Goal: Transaction & Acquisition: Purchase product/service

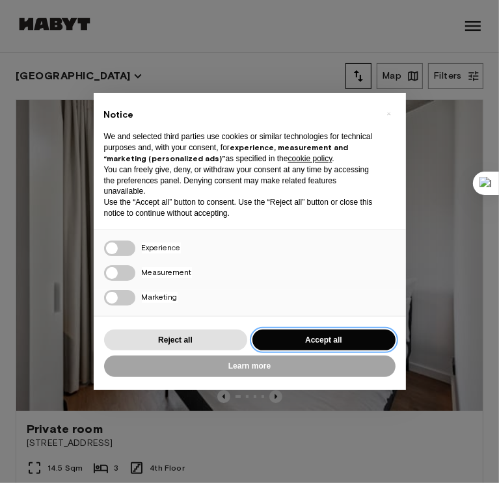
click at [318, 344] on button "Accept all" at bounding box center [323, 340] width 143 height 21
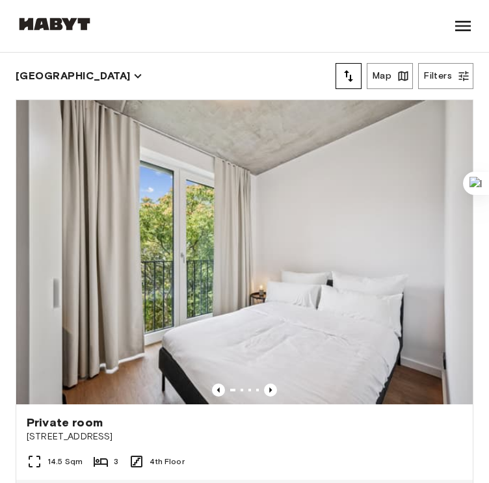
click at [66, 13] on div "[GEOGRAPHIC_DATA] [GEOGRAPHIC_DATA] [GEOGRAPHIC_DATA] [GEOGRAPHIC_DATA] [GEOGRA…" at bounding box center [55, 26] width 78 height 52
click at [38, 75] on button "[GEOGRAPHIC_DATA]" at bounding box center [79, 76] width 127 height 18
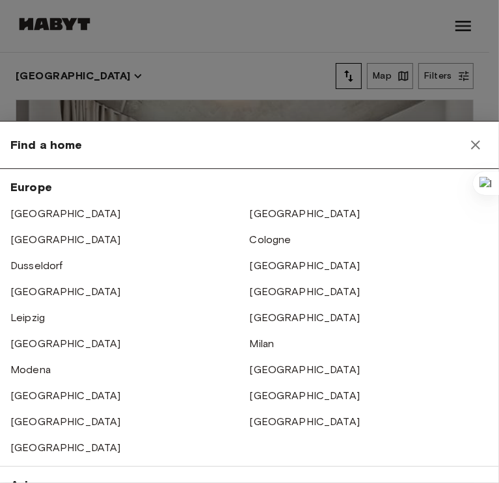
click at [142, 63] on div at bounding box center [249, 241] width 499 height 483
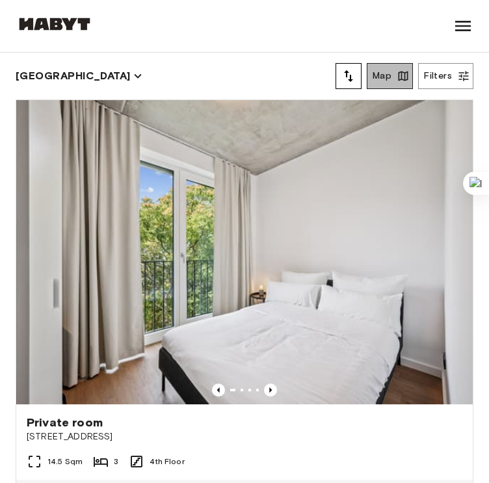
click at [389, 79] on button "Map" at bounding box center [390, 76] width 46 height 26
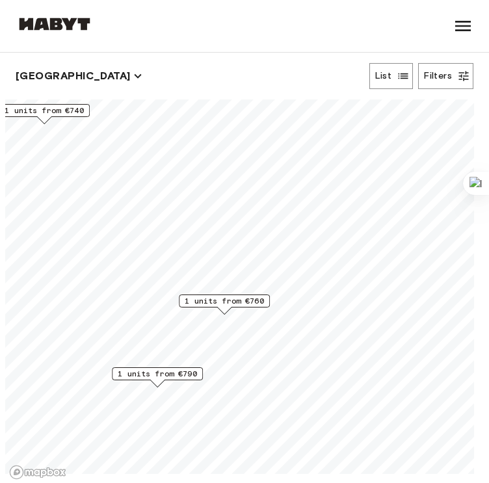
click at [224, 304] on span "1 units from €760" at bounding box center [224, 301] width 79 height 12
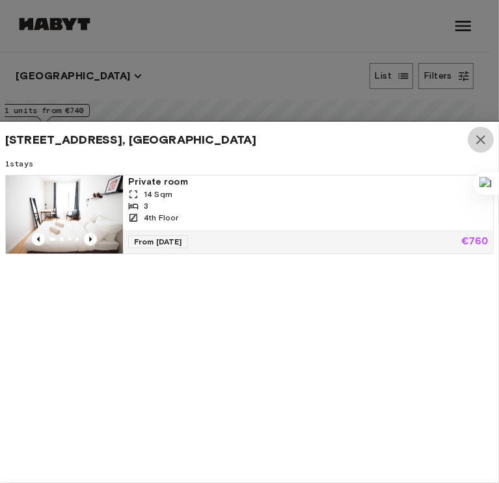
click at [475, 135] on icon "button" at bounding box center [481, 140] width 16 height 16
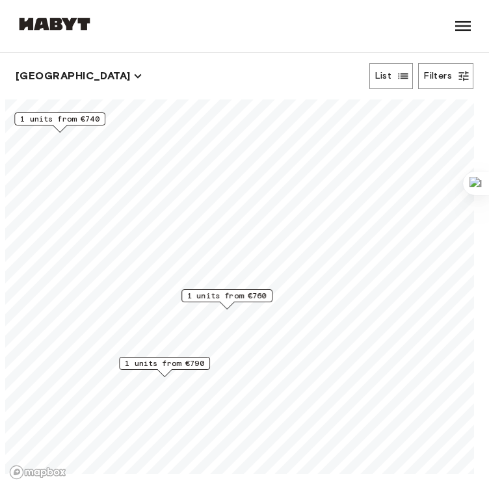
click at [172, 363] on span "1 units from €790" at bounding box center [164, 364] width 79 height 12
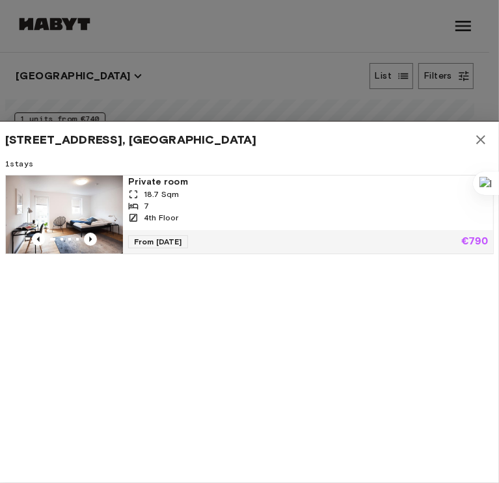
click at [475, 137] on icon "button" at bounding box center [481, 140] width 16 height 16
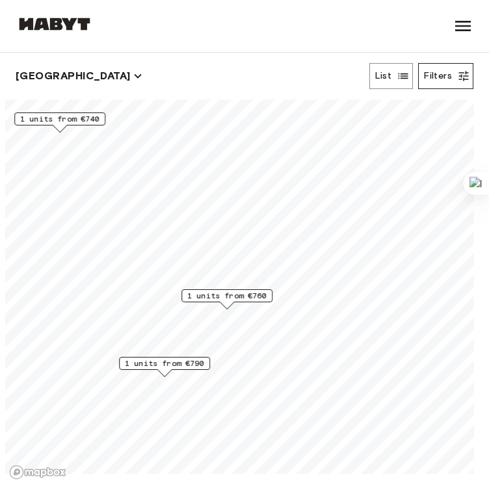
click at [444, 75] on button "Filters" at bounding box center [445, 76] width 55 height 26
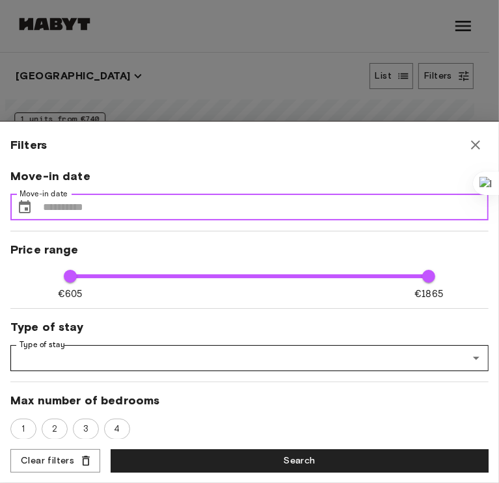
click at [186, 202] on input "Move-in date" at bounding box center [265, 207] width 445 height 26
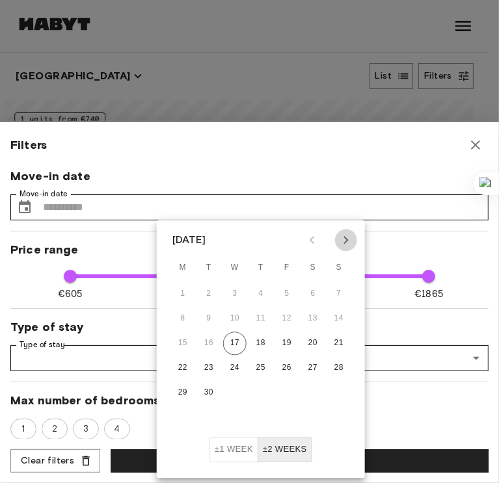
click at [348, 243] on icon "Next month" at bounding box center [346, 240] width 16 height 16
click at [313, 292] on button "1" at bounding box center [312, 293] width 23 height 23
type input "**********"
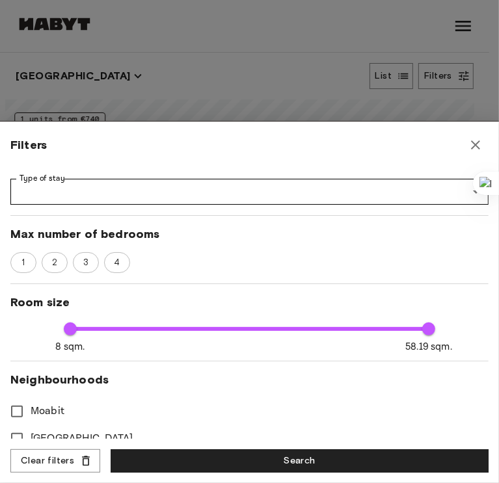
scroll to position [168, 0]
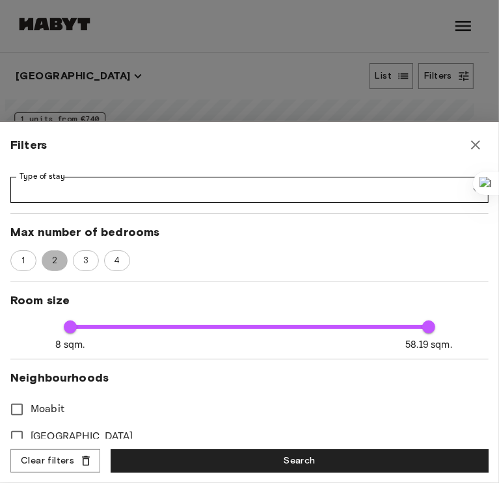
click at [60, 262] on span "2" at bounding box center [55, 260] width 20 height 13
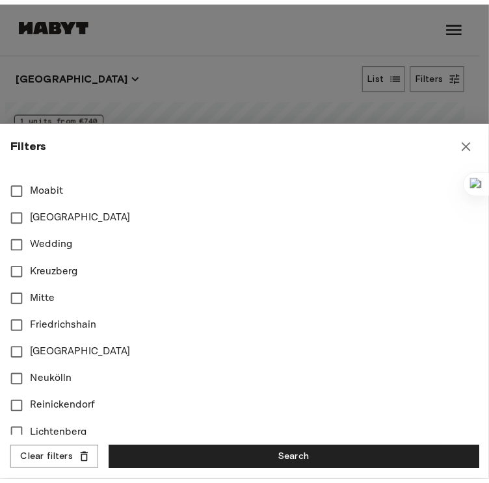
scroll to position [391, 0]
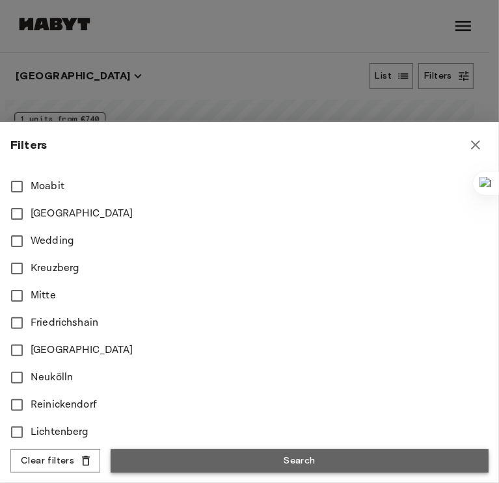
click at [280, 451] on button "Search" at bounding box center [300, 461] width 378 height 24
type input "**"
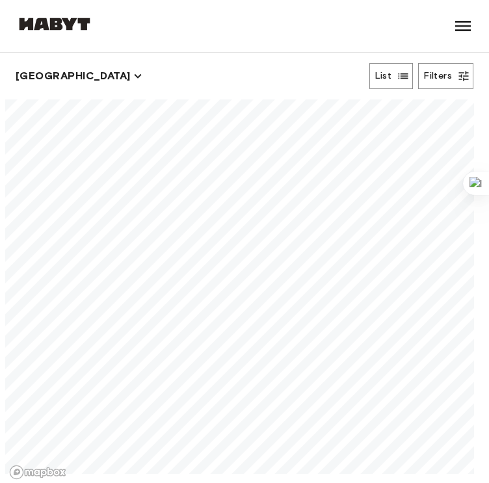
click at [418, 63] on button "Filters" at bounding box center [445, 76] width 55 height 26
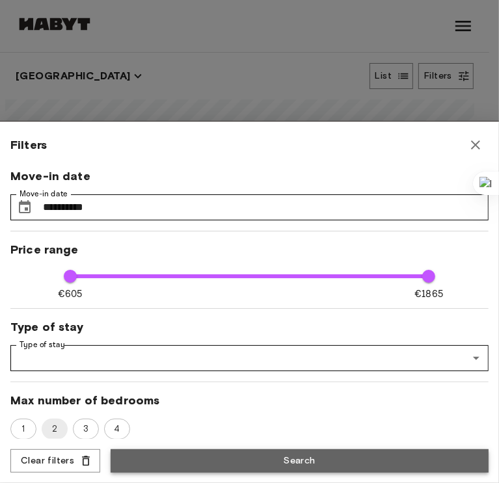
click at [280, 467] on button "Search" at bounding box center [300, 461] width 378 height 24
type input "**"
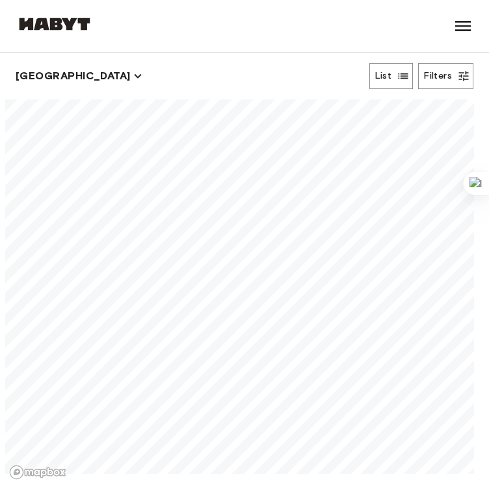
click at [70, 19] on img at bounding box center [55, 24] width 78 height 13
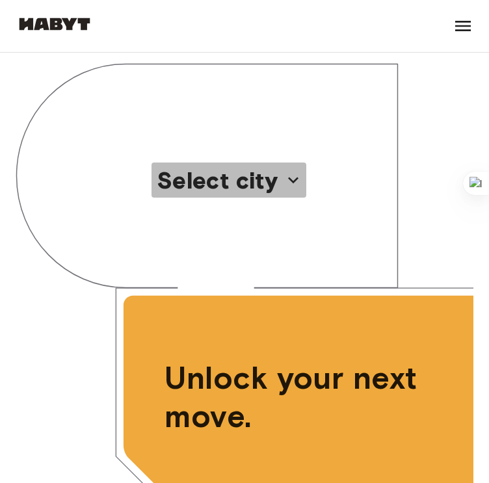
click at [298, 170] on icon "button" at bounding box center [293, 180] width 21 height 21
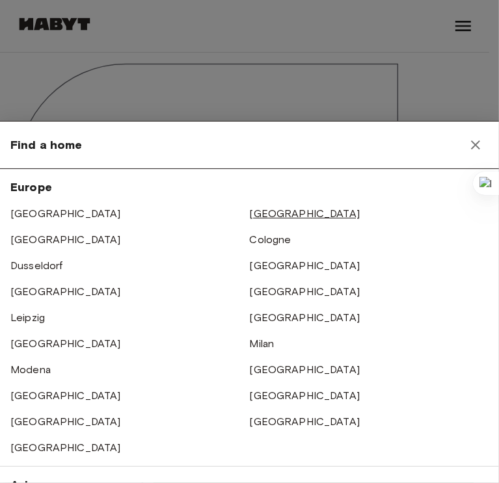
click at [258, 216] on link "[GEOGRAPHIC_DATA]" at bounding box center [305, 213] width 111 height 12
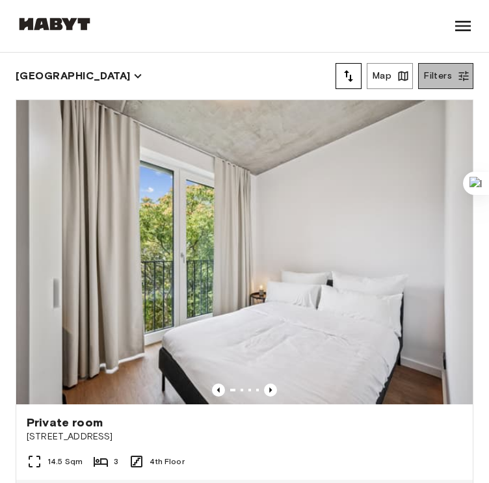
click at [434, 67] on button "Filters" at bounding box center [445, 76] width 55 height 26
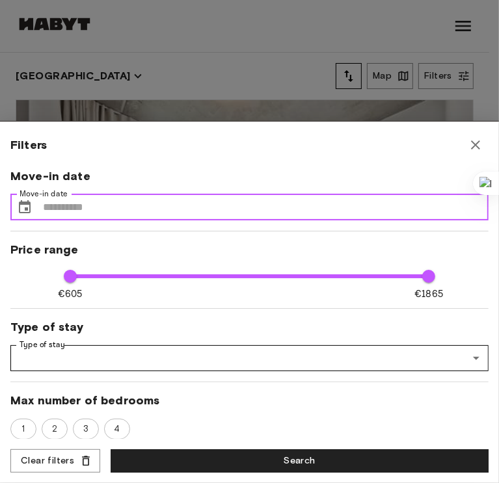
click at [161, 213] on input "Move-in date" at bounding box center [265, 207] width 445 height 26
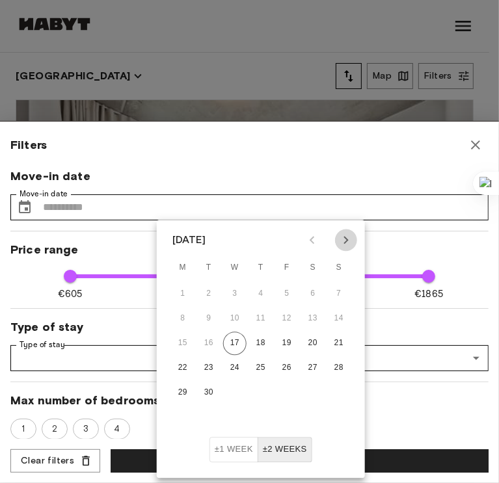
click at [349, 241] on icon "Next month" at bounding box center [346, 240] width 16 height 16
click at [307, 296] on button "1" at bounding box center [312, 293] width 23 height 23
type input "**********"
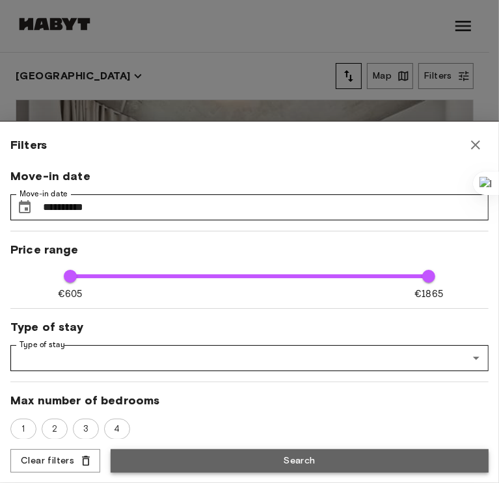
click at [278, 453] on button "Search" at bounding box center [300, 461] width 378 height 24
type input "**"
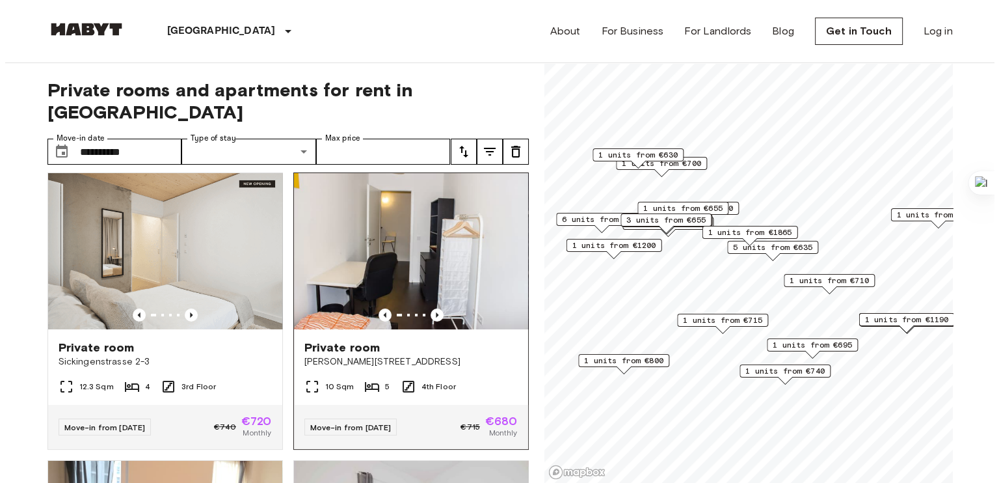
scroll to position [5, 0]
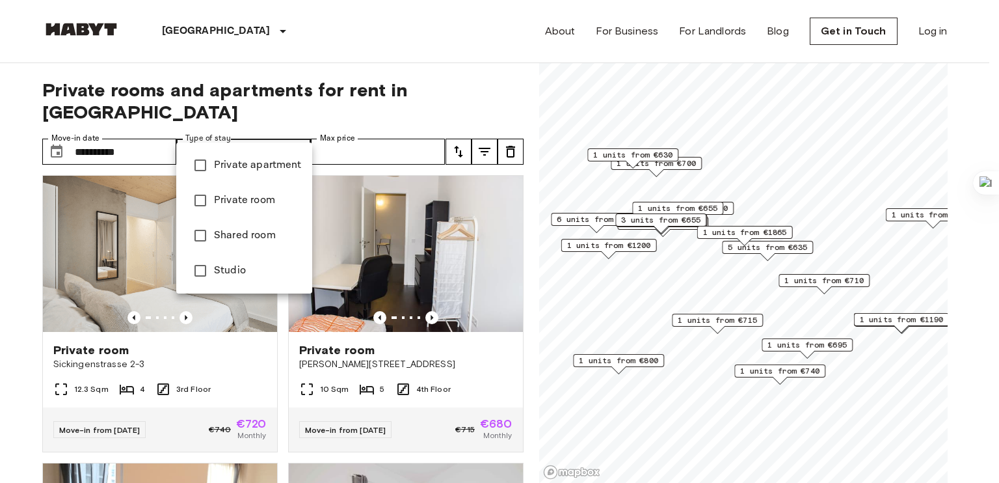
click at [274, 171] on span "Private apartment" at bounding box center [258, 165] width 88 height 16
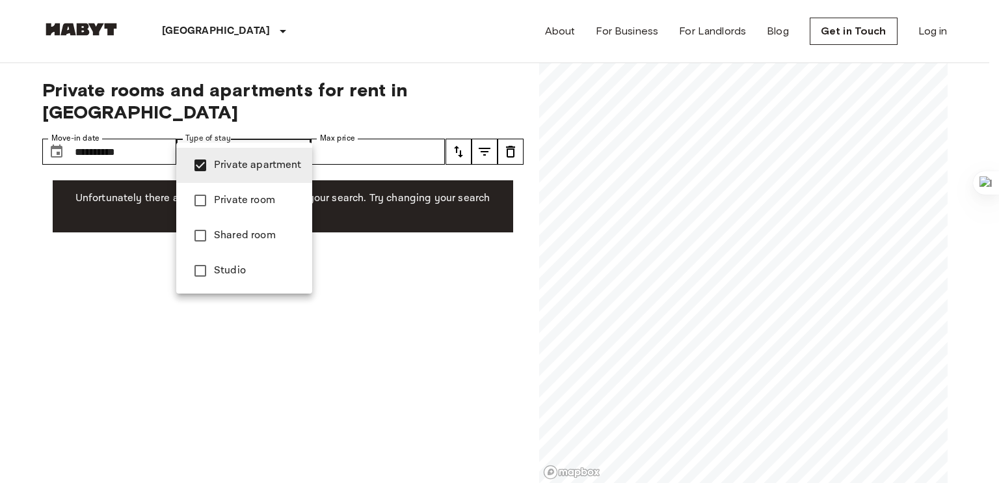
click at [291, 123] on div at bounding box center [499, 241] width 999 height 483
click at [272, 189] on li "Private room" at bounding box center [244, 200] width 136 height 35
type input "**********"
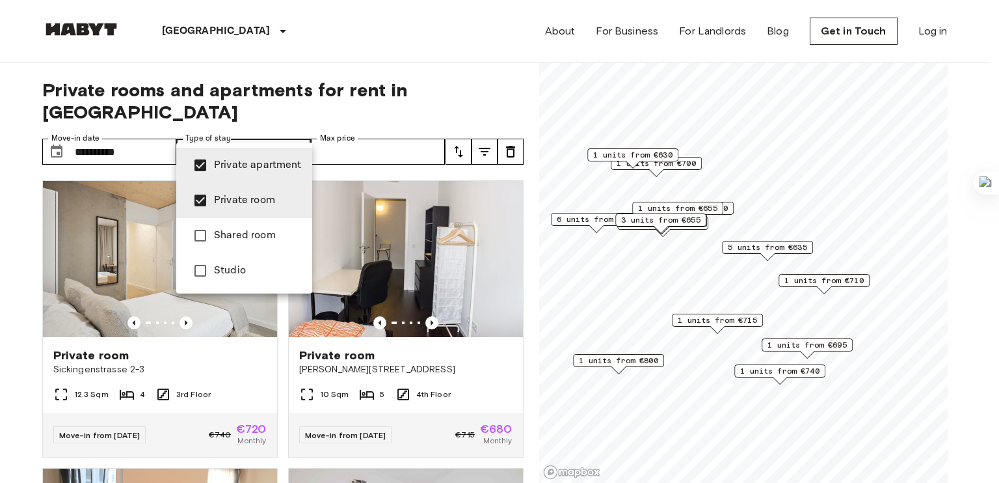
click at [348, 126] on div at bounding box center [499, 241] width 999 height 483
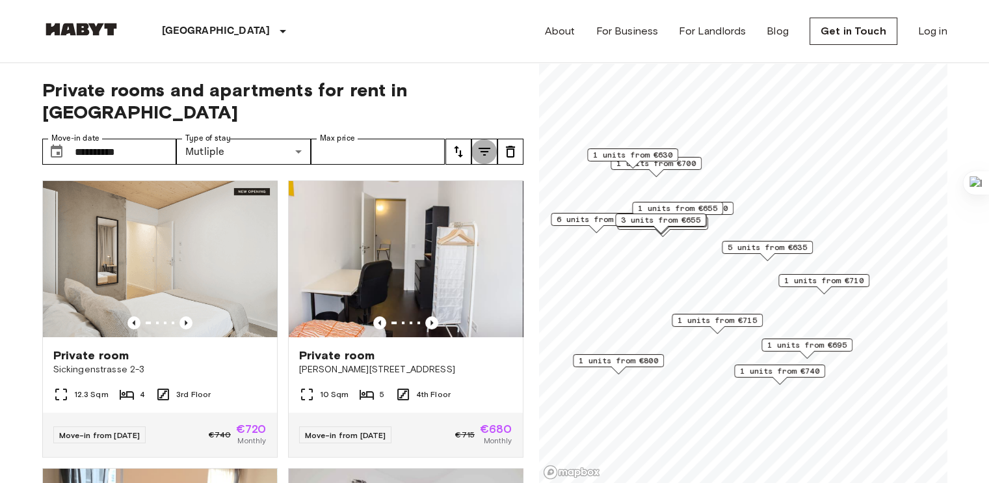
click at [479, 144] on icon "tune" at bounding box center [485, 152] width 16 height 16
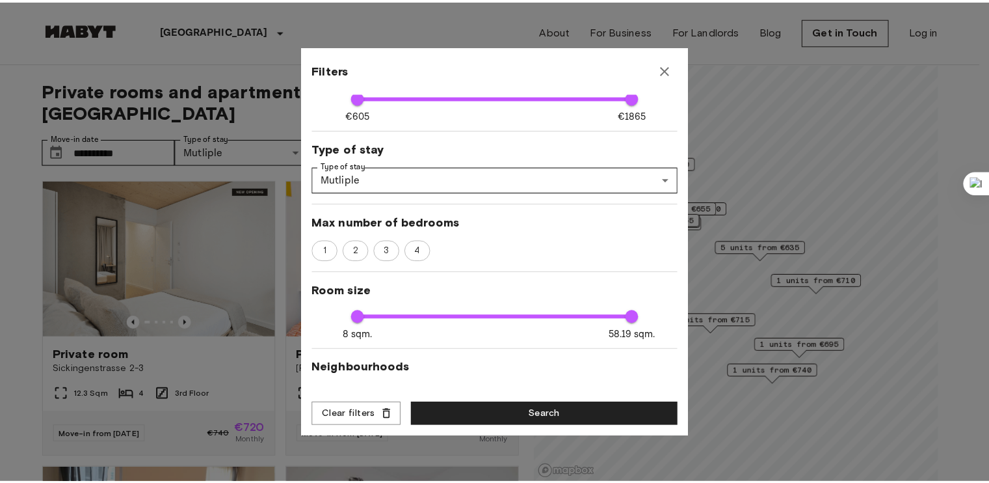
scroll to position [105, 0]
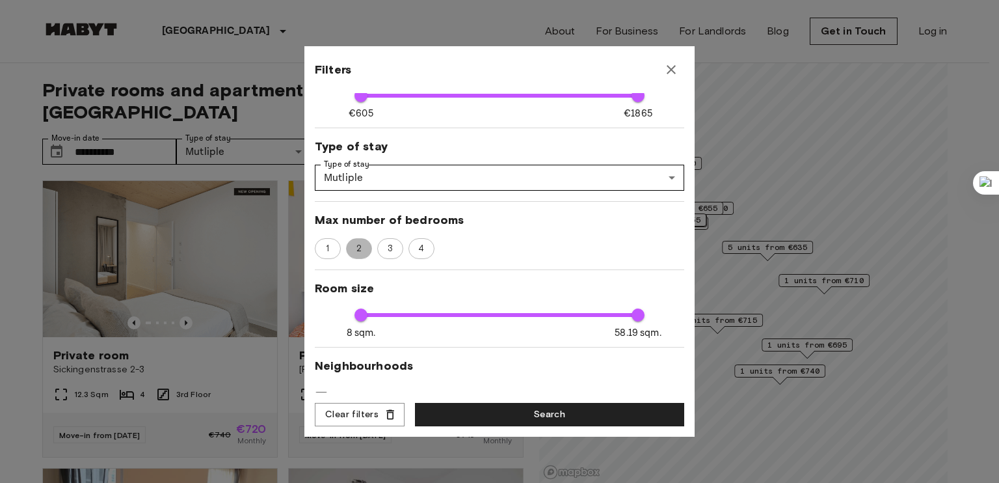
click at [367, 245] on span "2" at bounding box center [359, 248] width 20 height 13
type input "**"
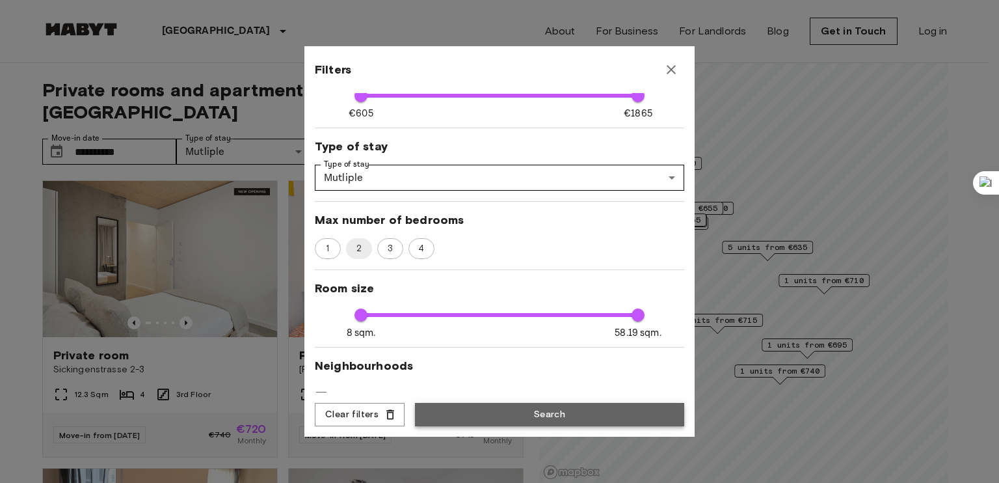
click at [484, 413] on button "Search" at bounding box center [549, 415] width 269 height 24
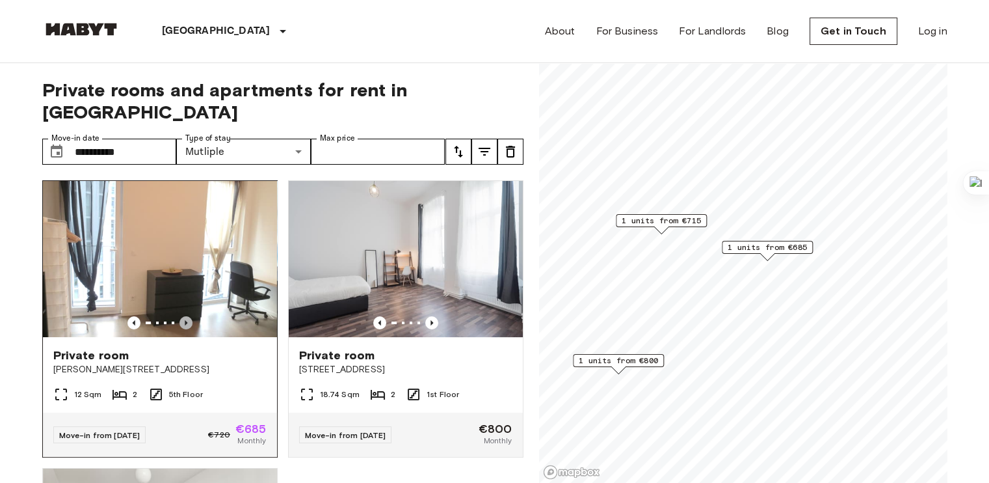
click at [189, 316] on icon "Previous image" at bounding box center [185, 322] width 13 height 13
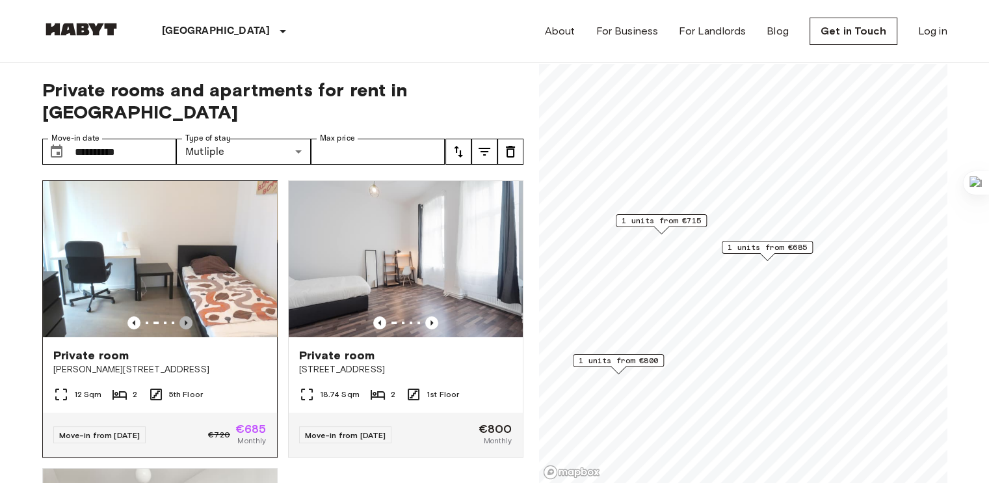
click at [189, 316] on icon "Previous image" at bounding box center [185, 322] width 13 height 13
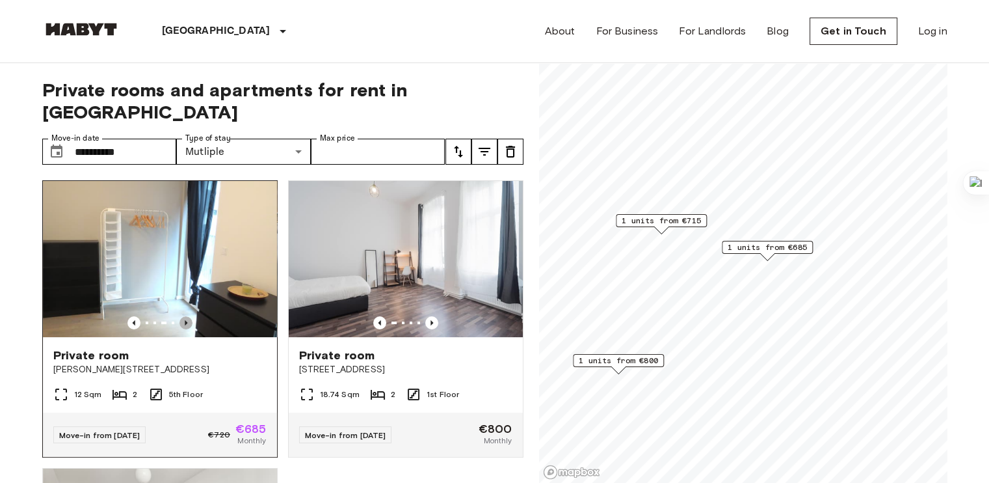
click at [189, 316] on icon "Previous image" at bounding box center [185, 322] width 13 height 13
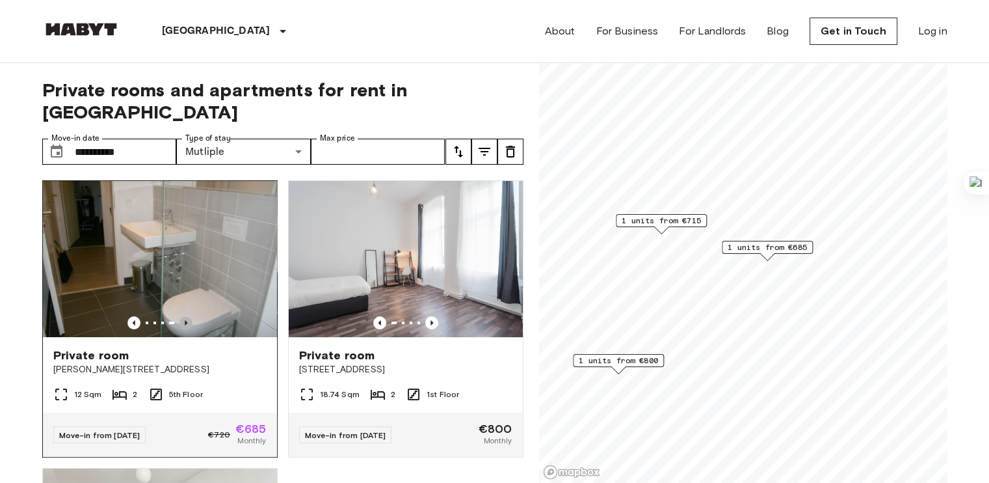
click at [189, 316] on icon "Previous image" at bounding box center [185, 322] width 13 height 13
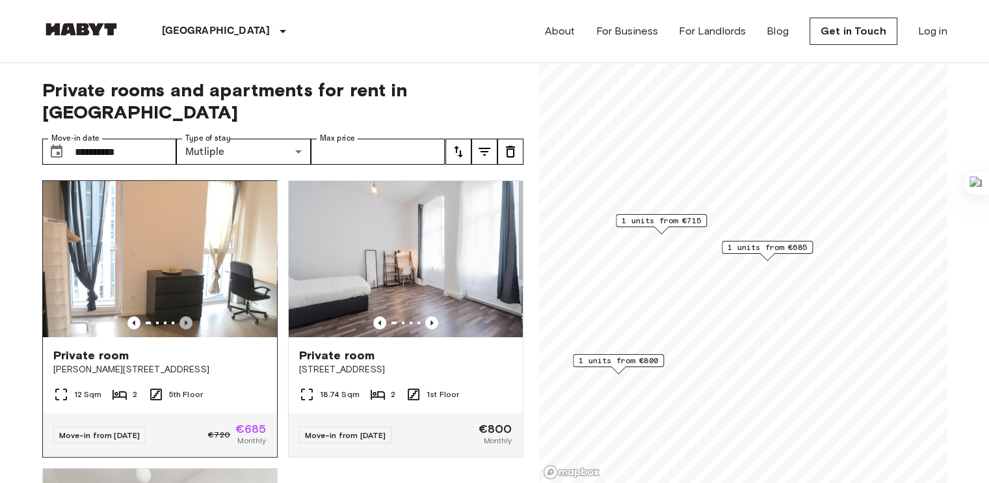
click at [189, 316] on icon "Previous image" at bounding box center [185, 322] width 13 height 13
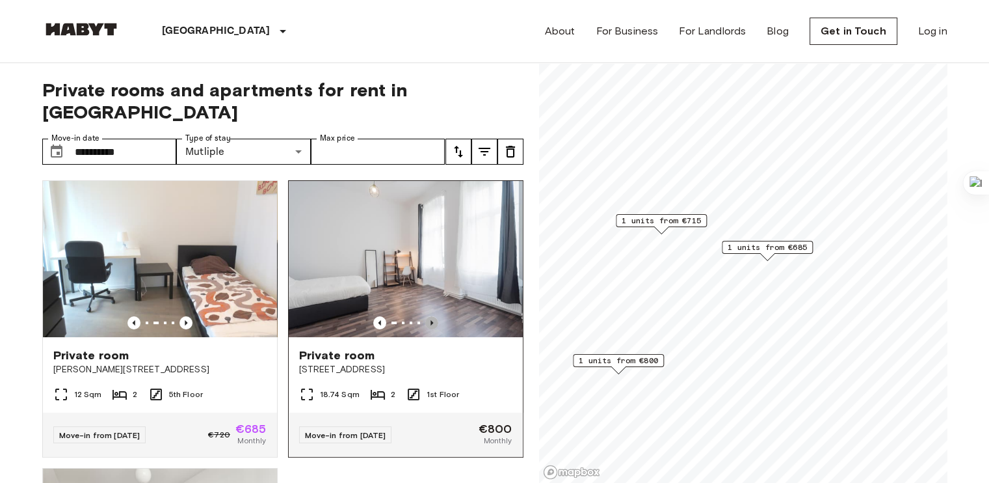
click at [425, 316] on icon "Previous image" at bounding box center [431, 322] width 13 height 13
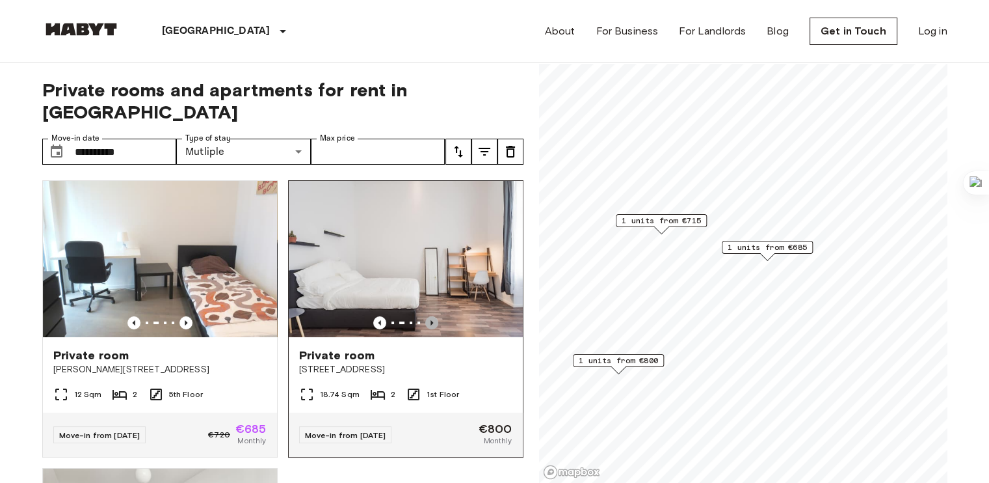
click at [425, 316] on icon "Previous image" at bounding box center [431, 322] width 13 height 13
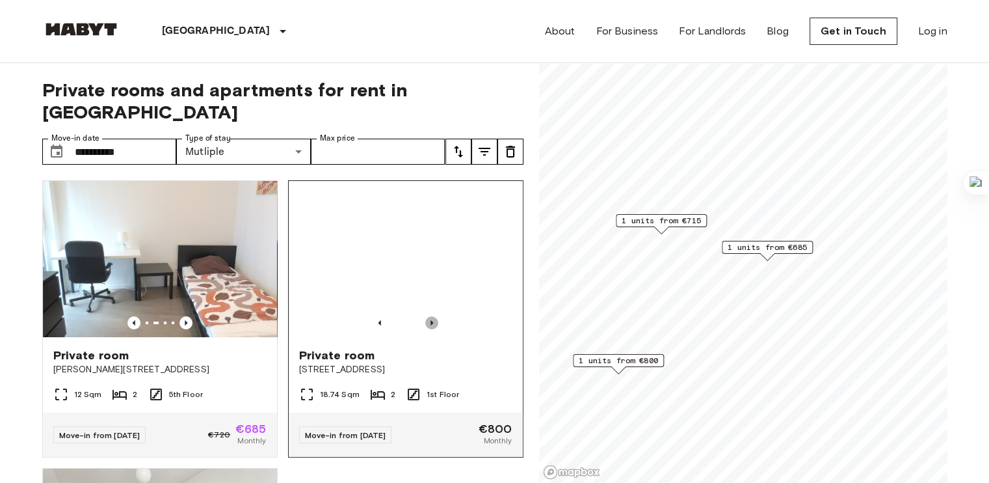
click at [425, 316] on icon "Previous image" at bounding box center [431, 322] width 13 height 13
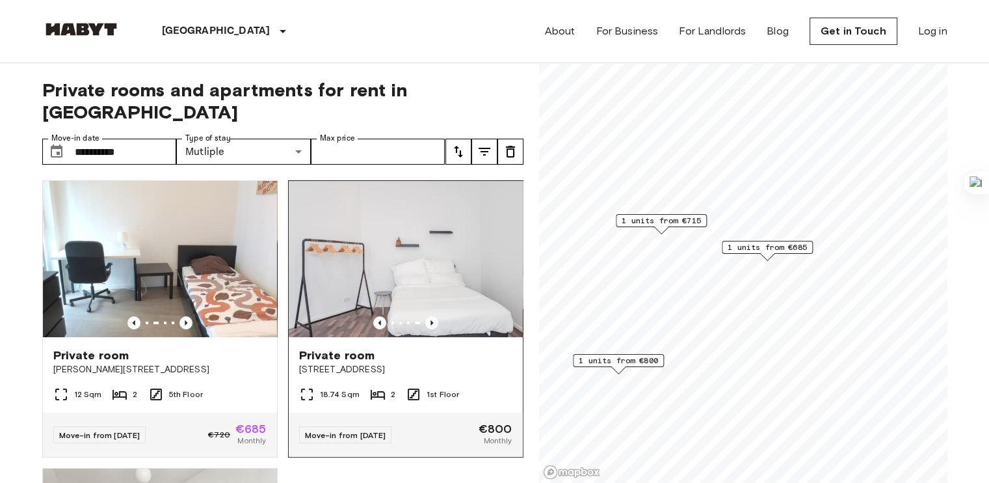
drag, startPoint x: 339, startPoint y: 324, endPoint x: 347, endPoint y: 340, distance: 17.4
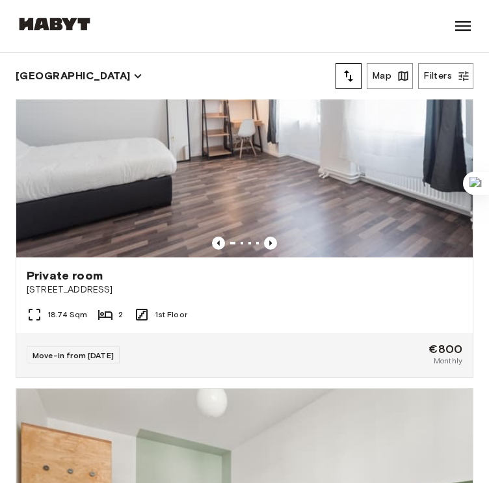
scroll to position [947, 0]
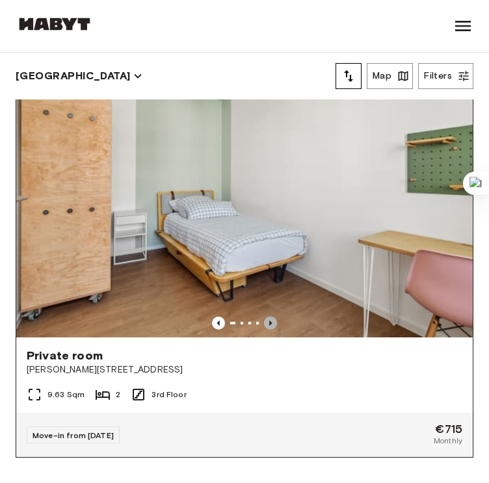
click at [264, 317] on icon "Previous image" at bounding box center [270, 323] width 13 height 13
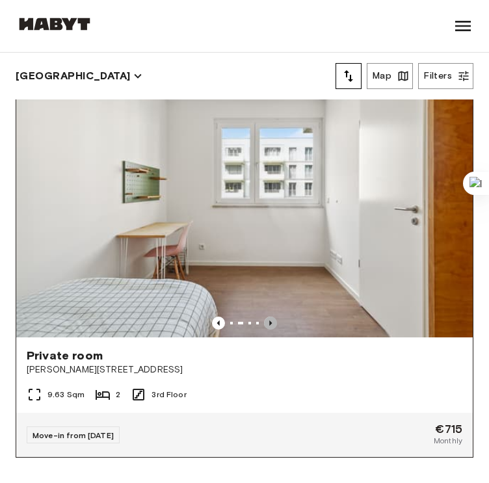
click at [264, 317] on icon "Previous image" at bounding box center [270, 323] width 13 height 13
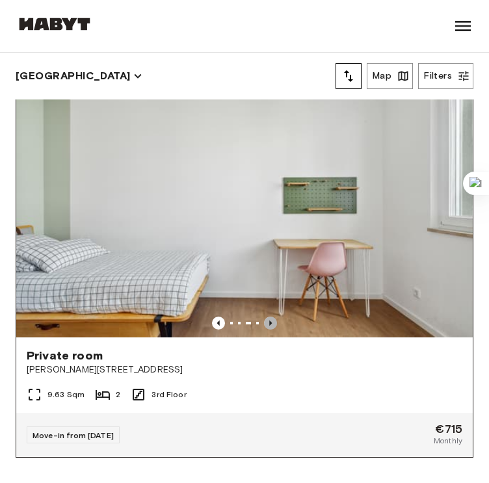
click at [264, 317] on icon "Previous image" at bounding box center [270, 323] width 13 height 13
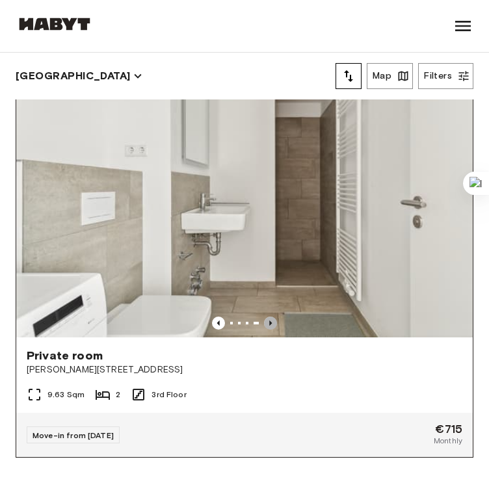
click at [264, 317] on icon "Previous image" at bounding box center [270, 323] width 13 height 13
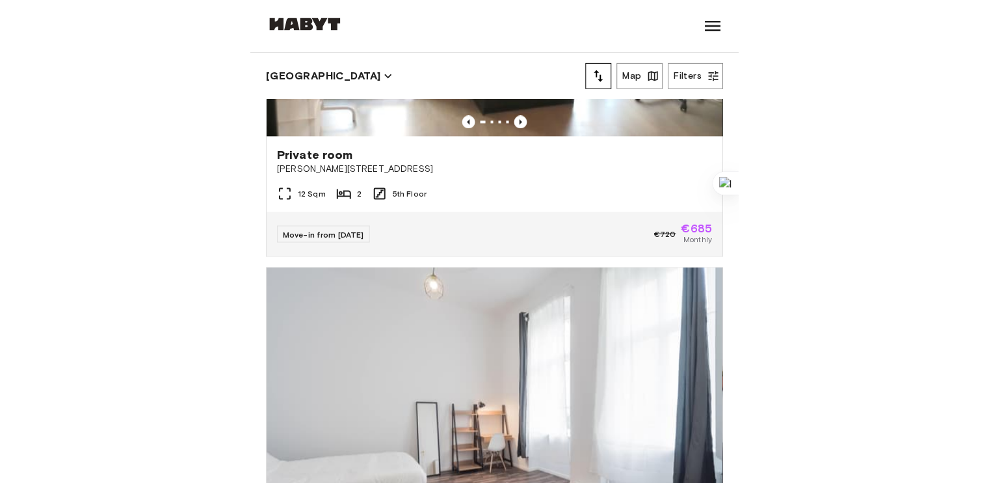
scroll to position [0, 0]
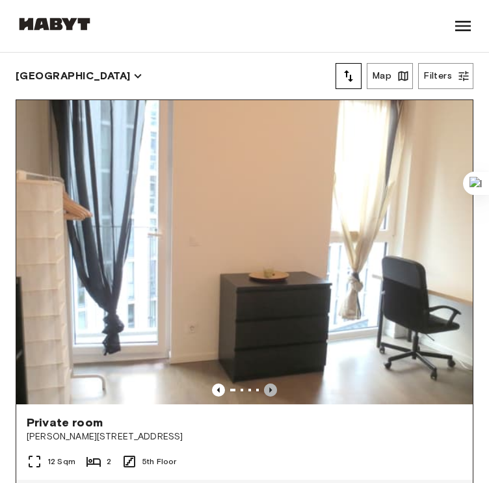
click at [264, 384] on icon "Previous image" at bounding box center [270, 390] width 13 height 13
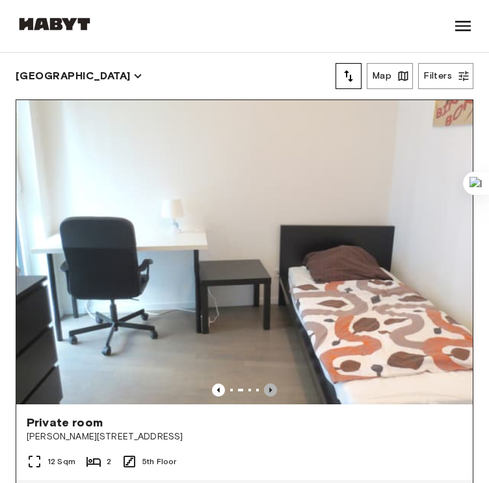
click at [264, 384] on icon "Previous image" at bounding box center [270, 390] width 13 height 13
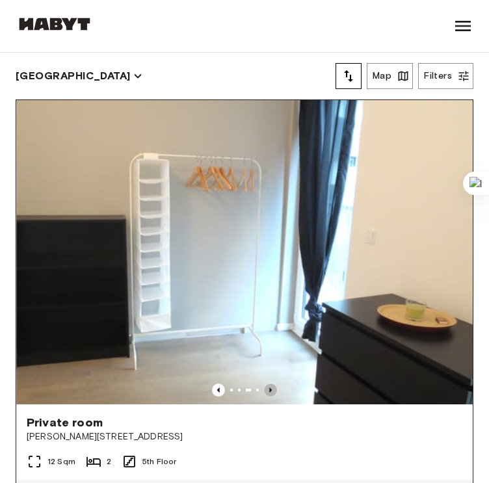
click at [264, 384] on icon "Previous image" at bounding box center [270, 390] width 13 height 13
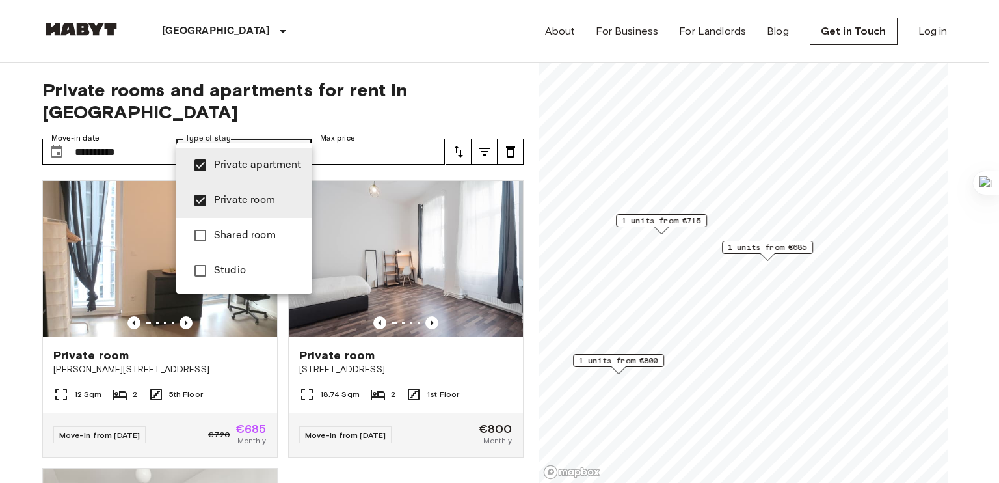
click at [274, 64] on div at bounding box center [499, 241] width 999 height 483
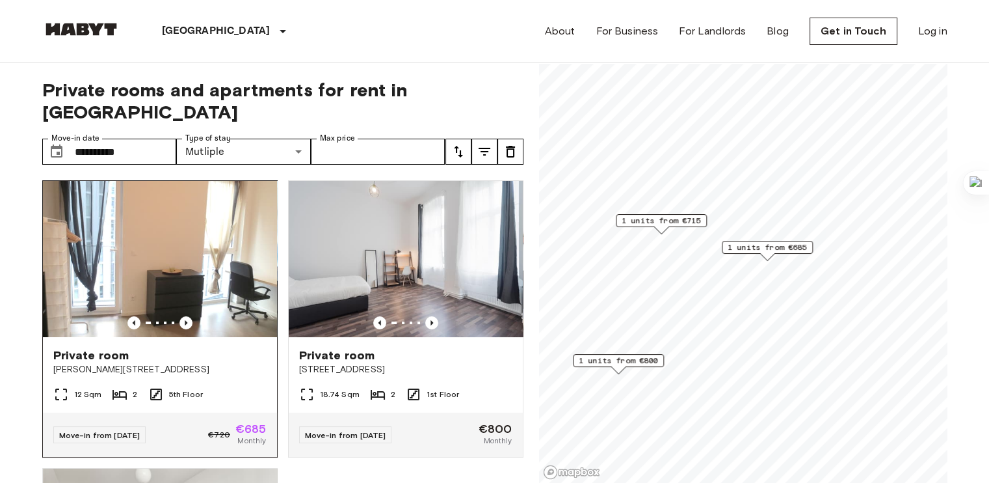
click at [120, 267] on img at bounding box center [160, 259] width 234 height 156
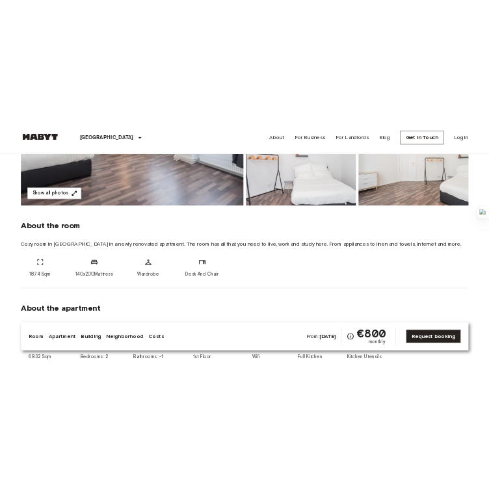
scroll to position [351, 0]
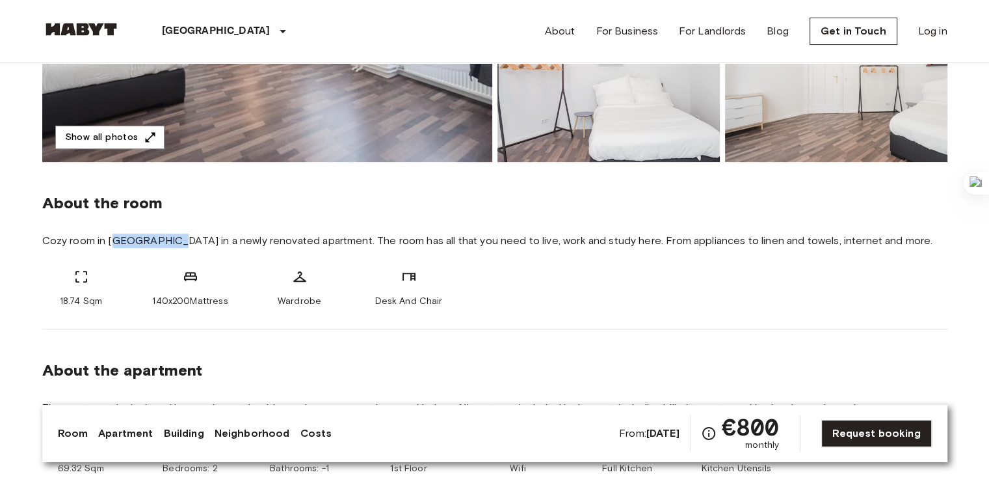
drag, startPoint x: 114, startPoint y: 241, endPoint x: 174, endPoint y: 237, distance: 60.0
click at [174, 237] on span "Cozy room in Schöneberg in a newly renovated apartment. The room has all that y…" at bounding box center [494, 240] width 905 height 14
drag, startPoint x: 167, startPoint y: 239, endPoint x: 109, endPoint y: 242, distance: 58.0
click at [109, 242] on span "Cozy room in Schöneberg in a newly renovated apartment. The room has all that y…" at bounding box center [494, 240] width 905 height 14
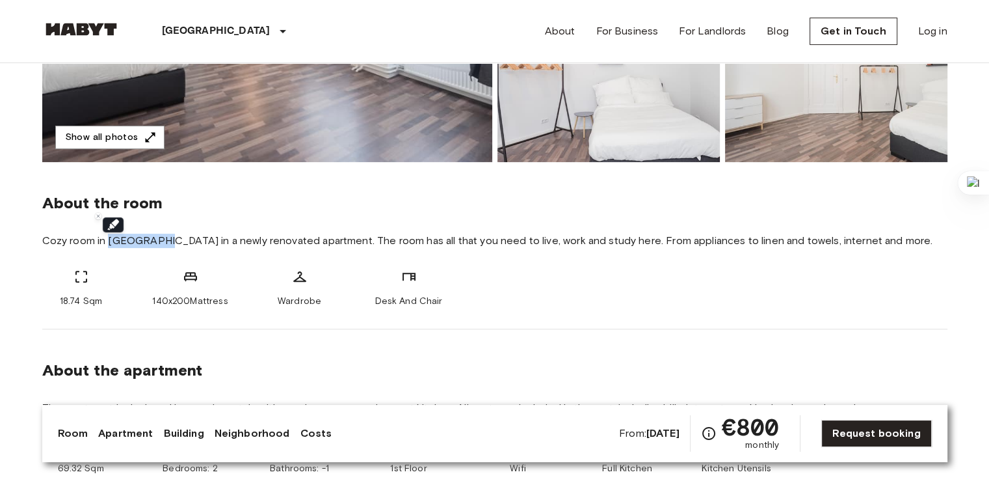
copy span "[GEOGRAPHIC_DATA]"
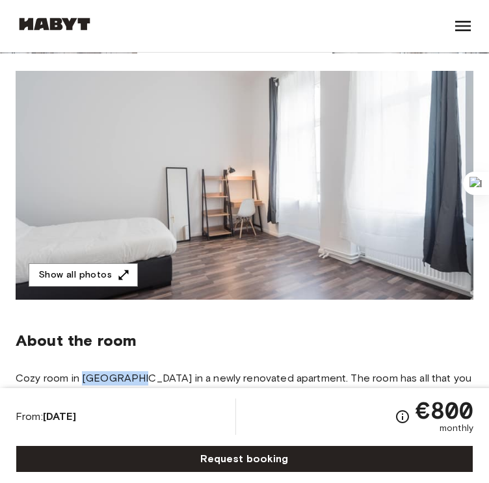
scroll to position [0, 0]
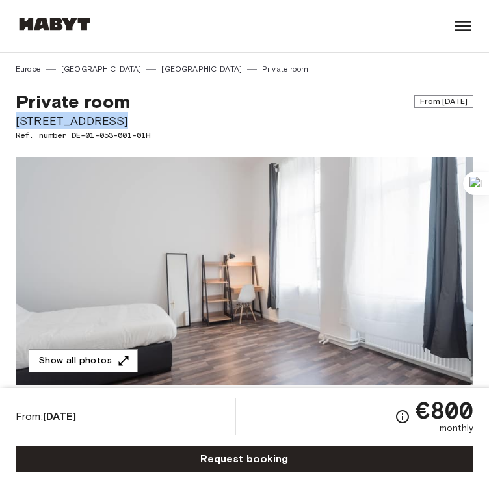
drag, startPoint x: 115, startPoint y: 120, endPoint x: 10, endPoint y: 121, distance: 105.3
copy span "[STREET_ADDRESS]"
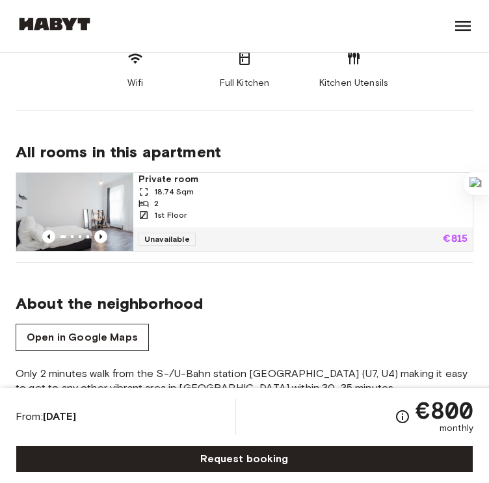
scroll to position [705, 0]
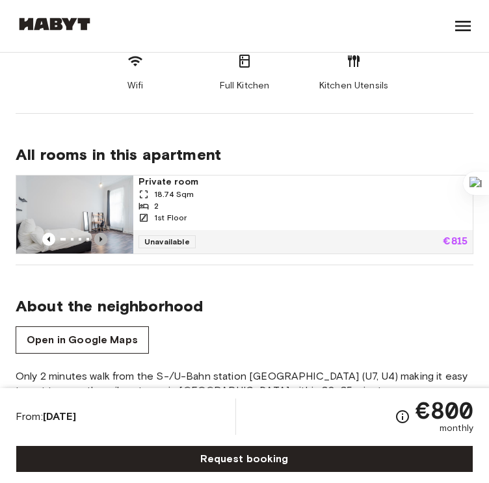
click at [95, 236] on icon "Previous image" at bounding box center [100, 239] width 13 height 13
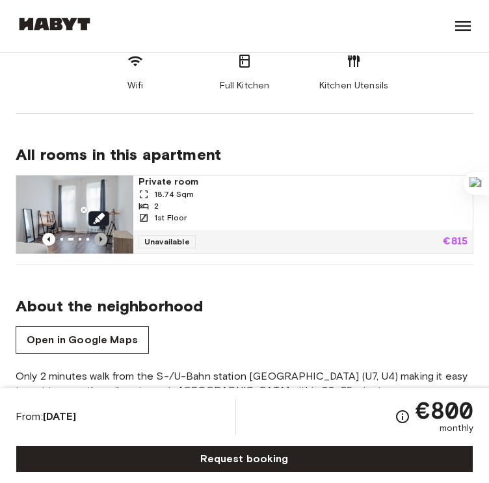
click at [95, 236] on icon "Previous image" at bounding box center [100, 239] width 13 height 13
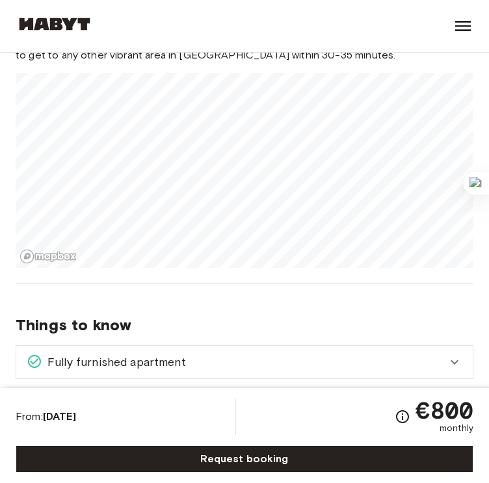
scroll to position [1042, 0]
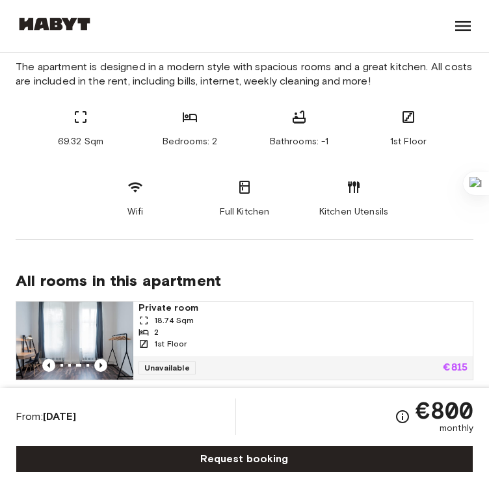
scroll to position [0, 0]
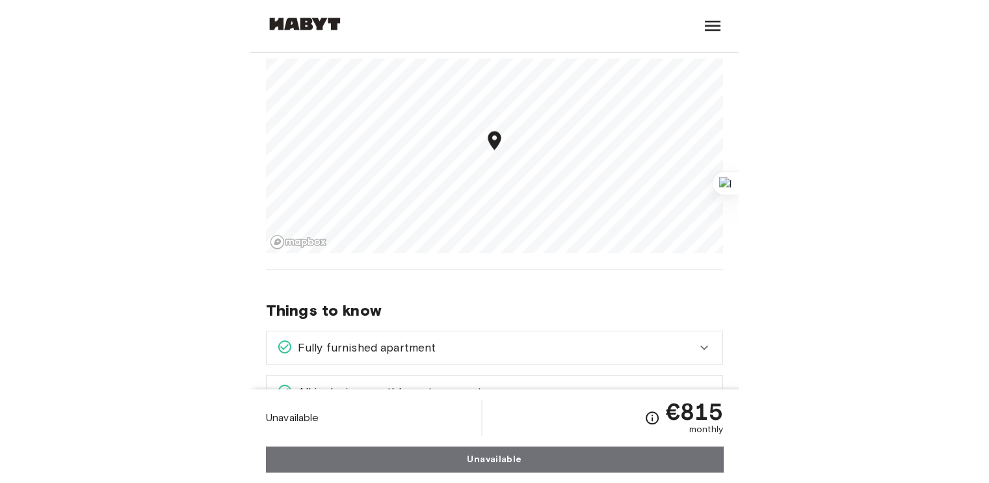
scroll to position [1056, 0]
